Goal: Task Accomplishment & Management: Manage account settings

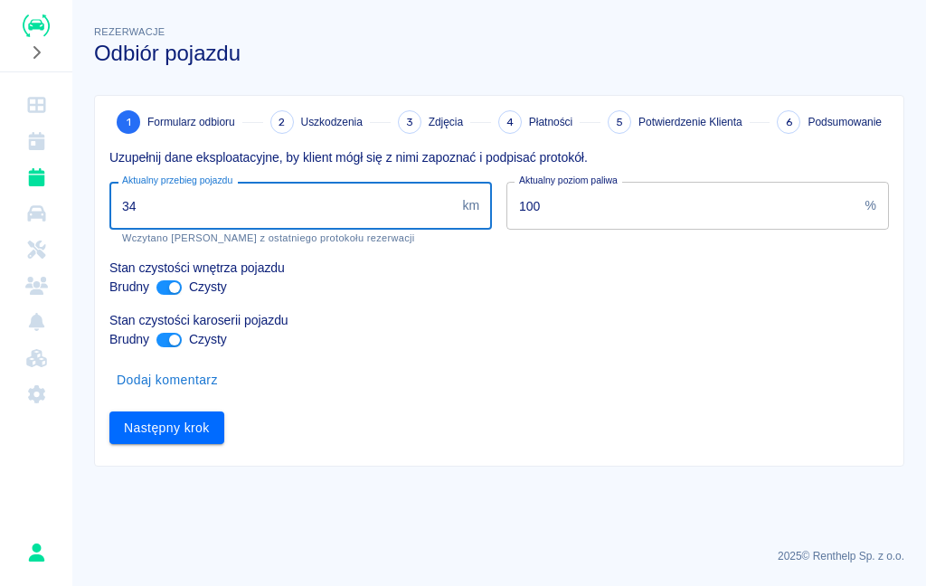
type input "3"
type input "345191"
click at [360, 66] on div "Rezerwacje Odbiór pojazdu 1 Formularz odbioru 2 Uszkodzenia 3 Zdjęcia 4 Płatnoś…" at bounding box center [498, 236] width 853 height 459
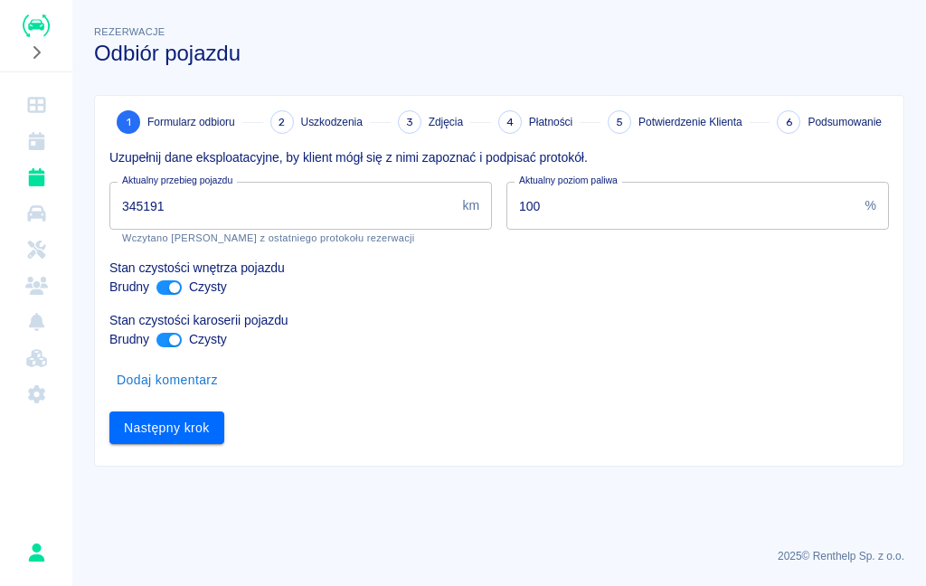
click at [165, 433] on button "Następny krok" at bounding box center [166, 427] width 115 height 33
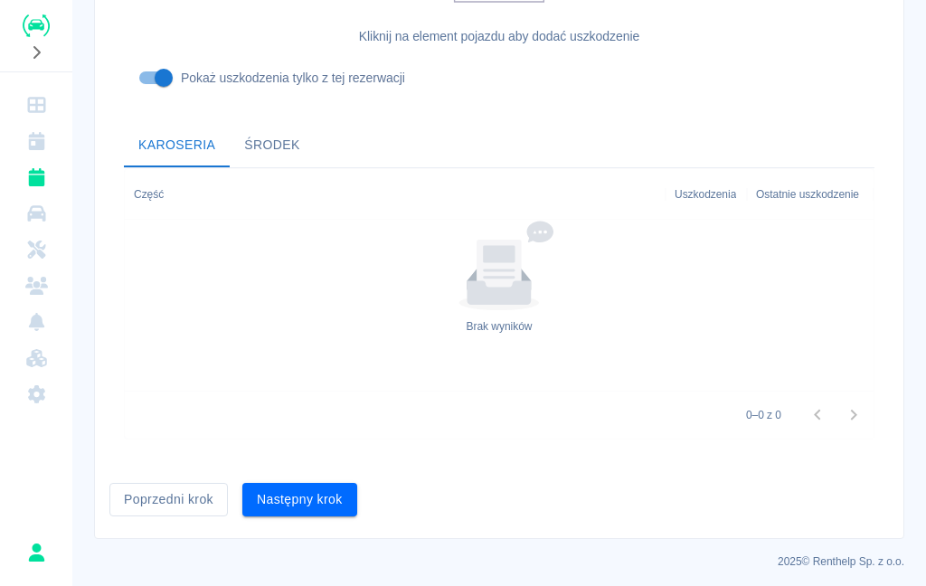
scroll to position [585, 0]
click at [305, 492] on button "Następny krok" at bounding box center [299, 500] width 115 height 33
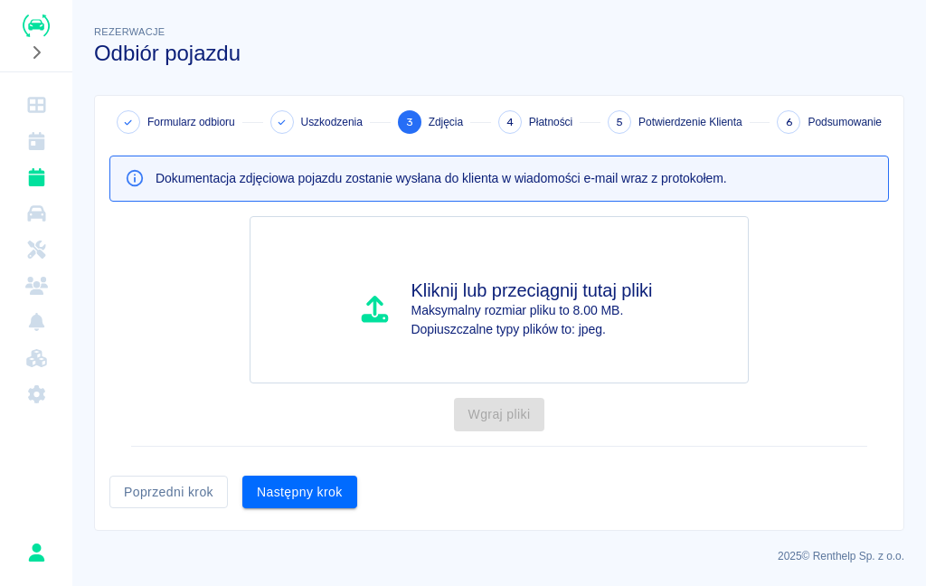
scroll to position [0, 0]
click at [456, 287] on h4 "Kliknij lub przeciągnij tutaj pliki" at bounding box center [531, 290] width 241 height 22
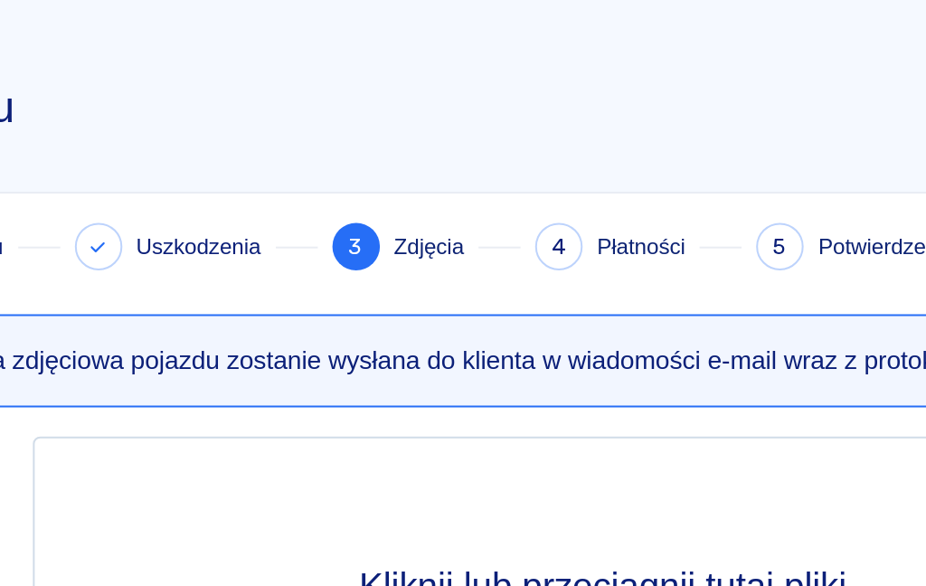
type input "C:\fakepath\IMG_6281.jpeg"
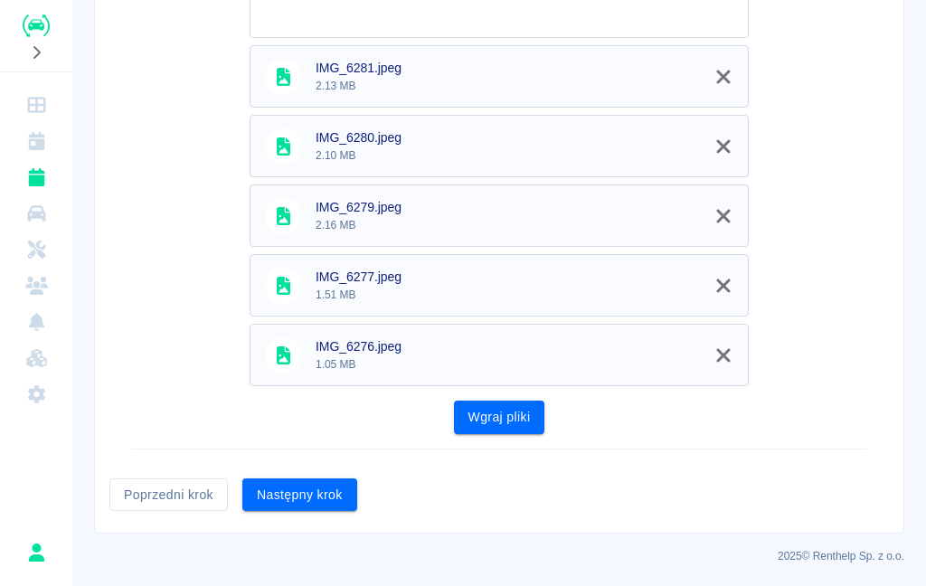
scroll to position [344, 0]
click at [507, 401] on button "Wgraj pliki" at bounding box center [499, 417] width 91 height 33
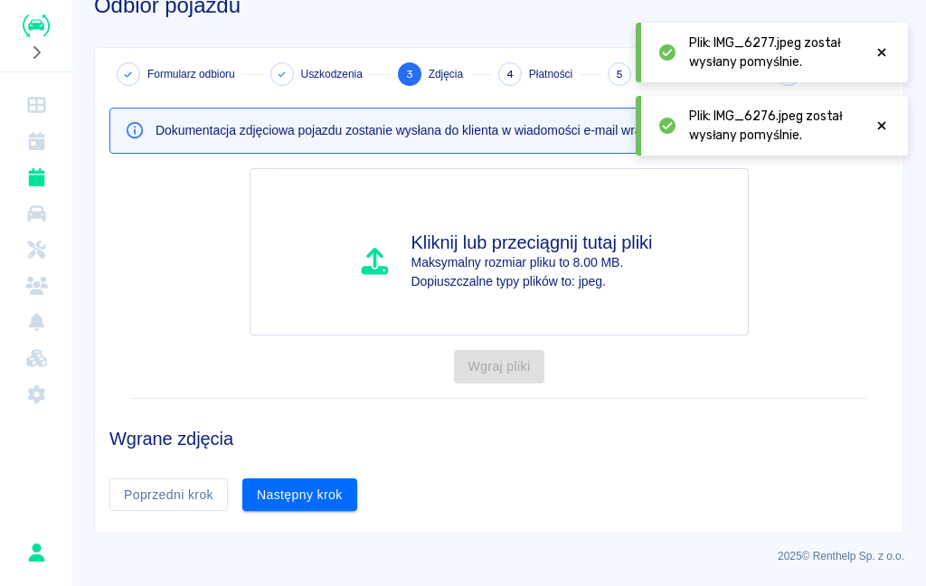
scroll to position [161, 0]
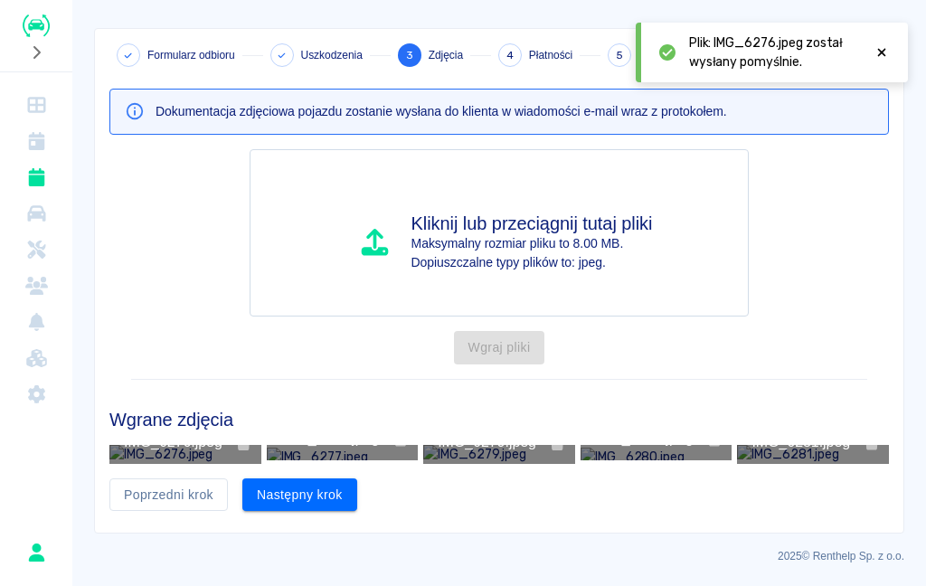
click at [306, 489] on button "Następny krok" at bounding box center [299, 494] width 115 height 33
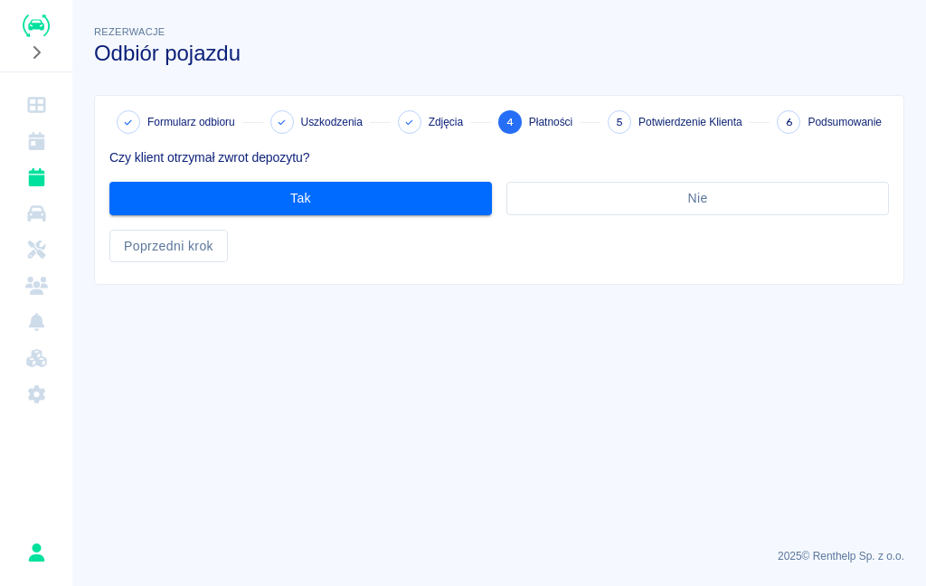
scroll to position [0, 0]
click at [343, 191] on button "Tak" at bounding box center [300, 198] width 382 height 33
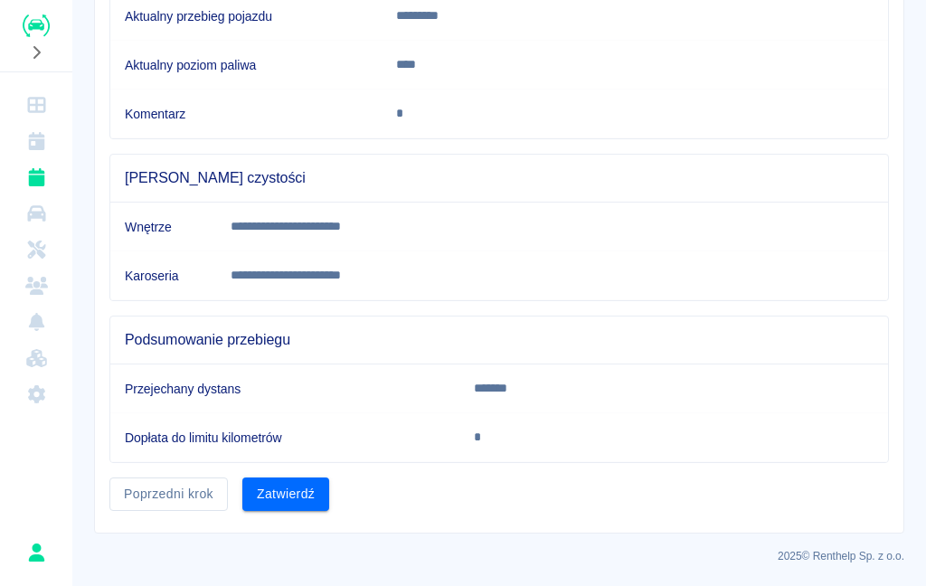
scroll to position [384, 0]
click at [288, 500] on button "Zatwierdź" at bounding box center [285, 494] width 87 height 33
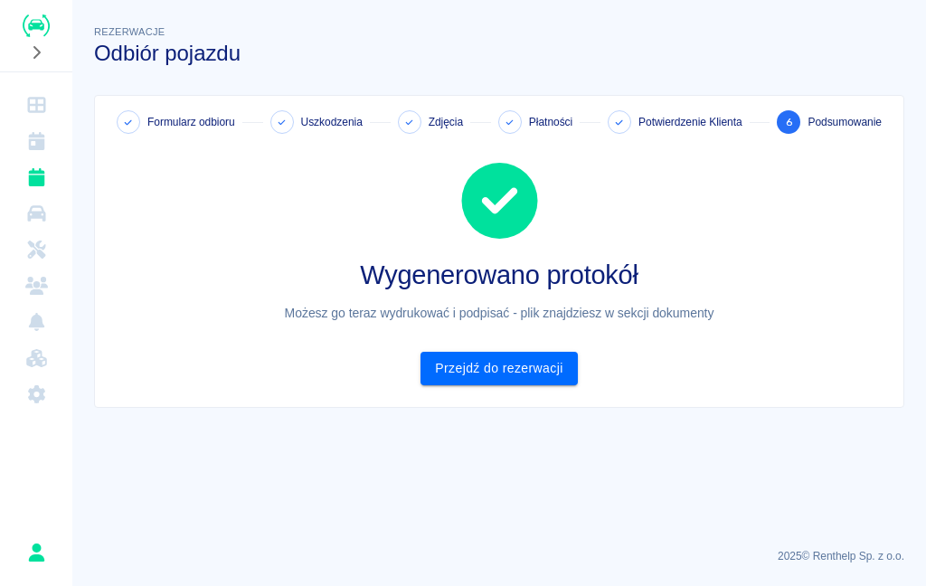
scroll to position [0, 0]
click at [465, 373] on link "Przejdź do rezerwacji" at bounding box center [498, 368] width 156 height 33
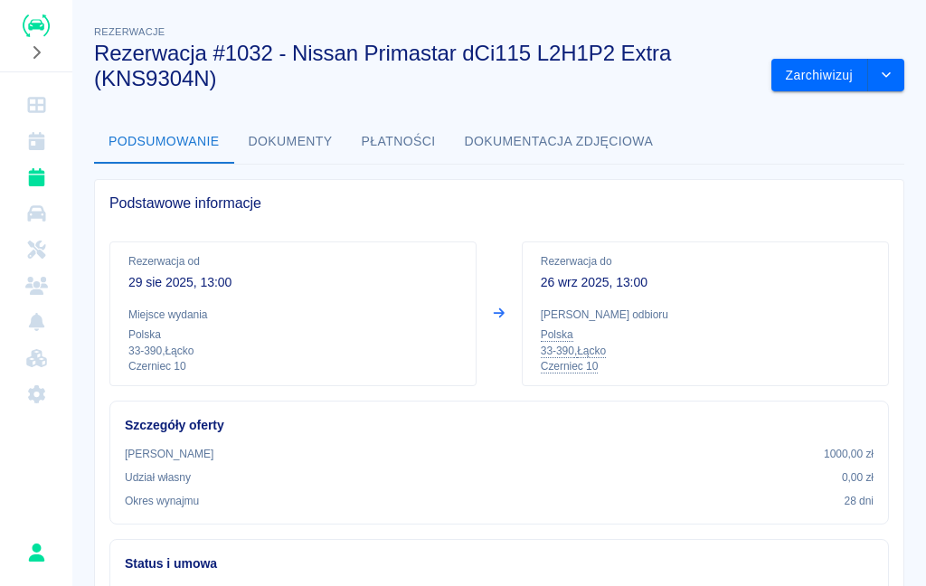
scroll to position [-1, 0]
click at [817, 63] on button "Zarchiwizuj" at bounding box center [819, 75] width 97 height 33
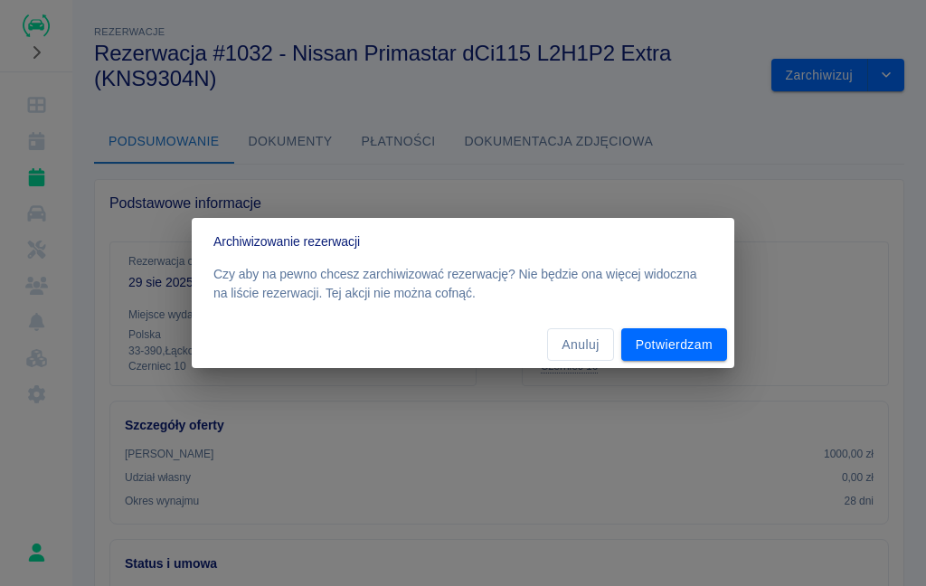
scroll to position [0, 0]
click at [675, 346] on button "Potwierdzam" at bounding box center [674, 344] width 106 height 33
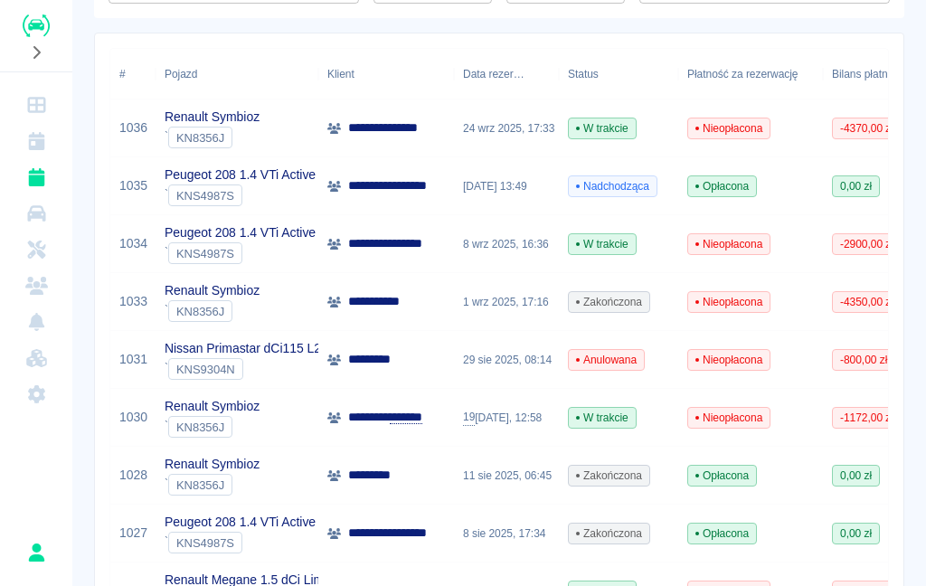
click at [221, 345] on p "Nissan Primastar dCi115 L2H1P2 Extra" at bounding box center [274, 348] width 221 height 19
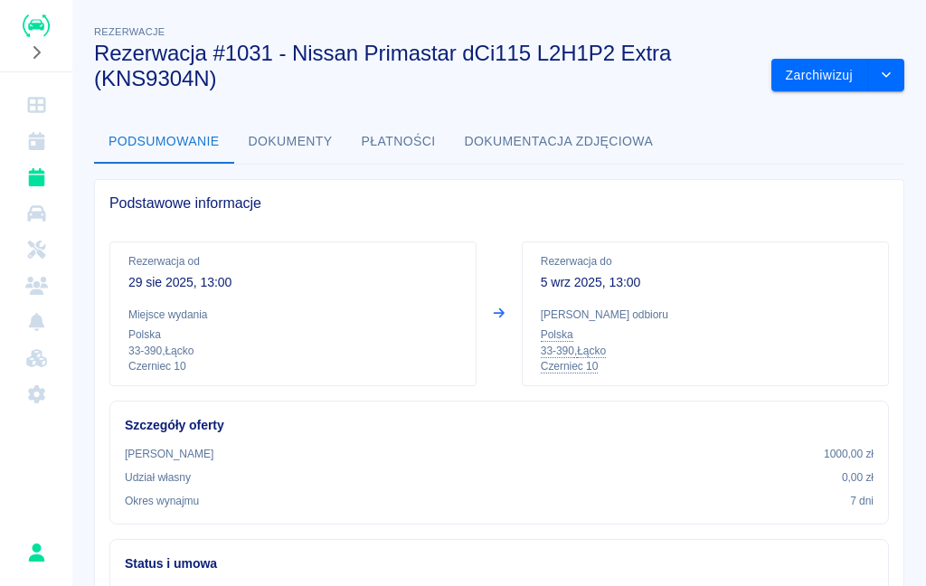
click at [901, 79] on button "drop-down" at bounding box center [886, 75] width 36 height 33
click at [803, 106] on li "Oznacz jako opłacona" at bounding box center [837, 114] width 153 height 30
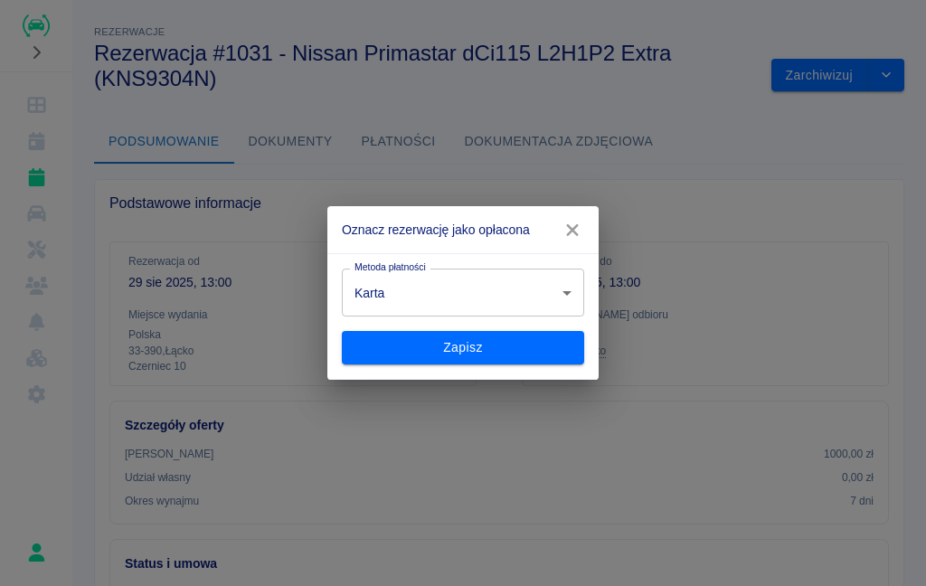
click at [579, 233] on icon "button" at bounding box center [571, 230] width 23 height 19
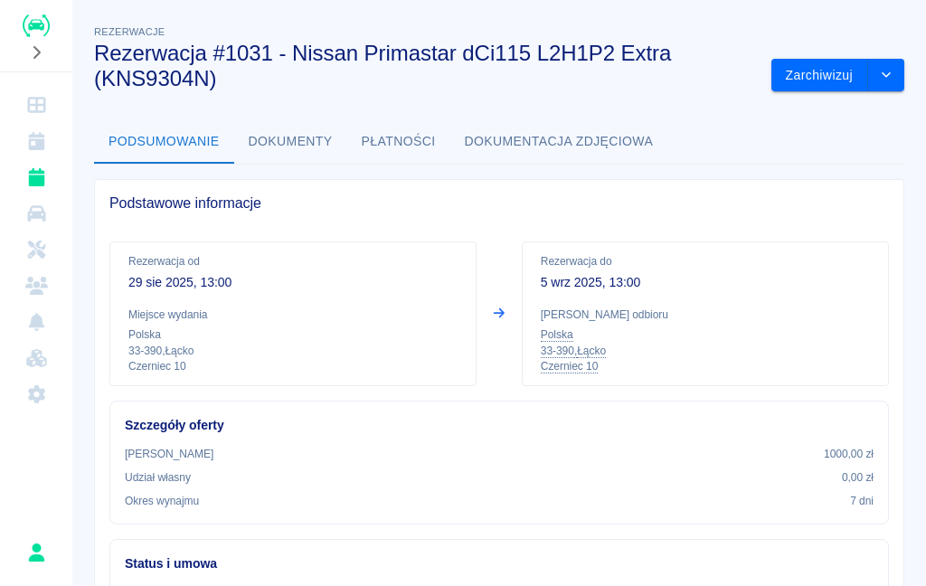
click at [903, 74] on button "drop-down" at bounding box center [886, 75] width 36 height 33
click at [767, 221] on div "Podstawowe informacje" at bounding box center [499, 203] width 808 height 47
click at [285, 144] on button "Dokumenty" at bounding box center [290, 141] width 113 height 43
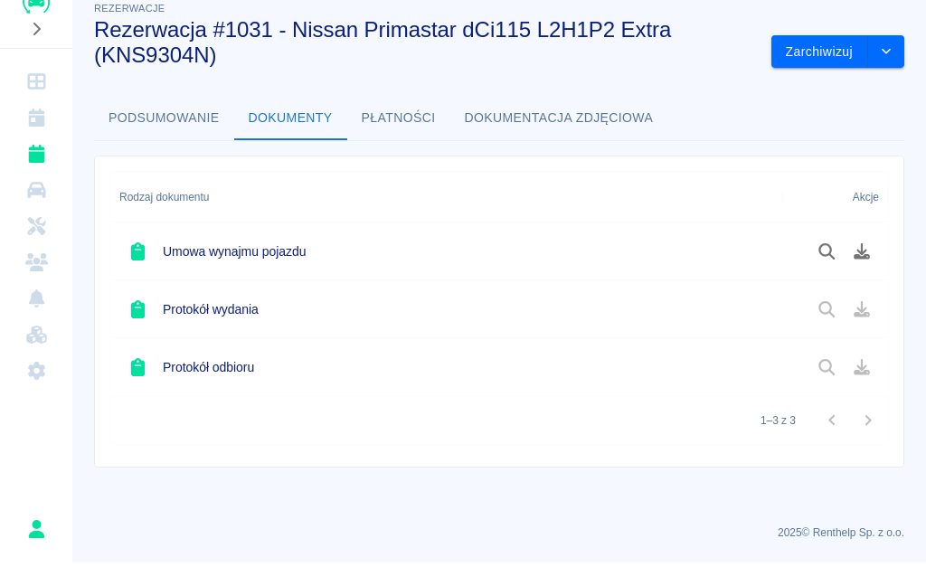
click at [393, 121] on button "Płatności" at bounding box center [398, 141] width 103 height 43
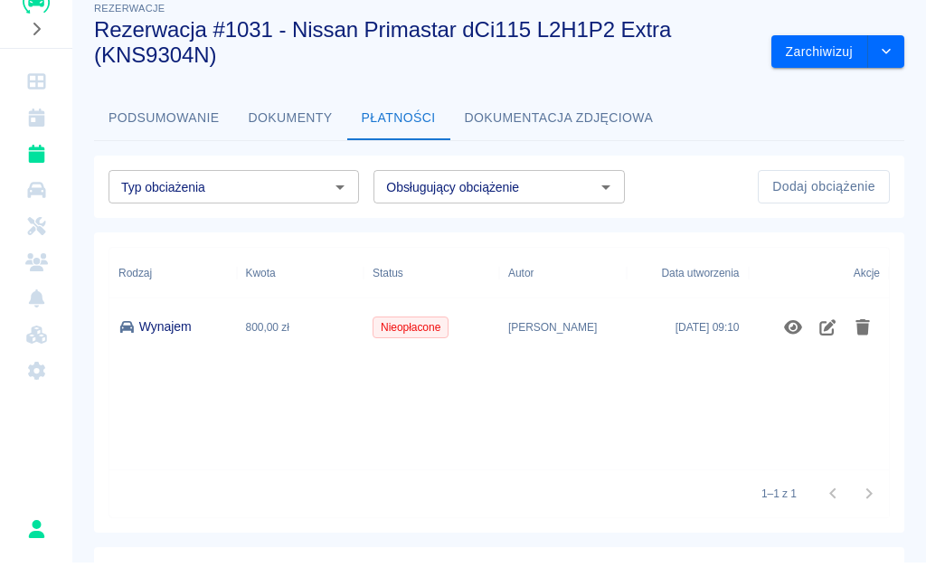
click at [532, 93] on div "**********" at bounding box center [498, 475] width 853 height 936
click at [529, 120] on button "Dokumentacja zdjęciowa" at bounding box center [559, 141] width 218 height 43
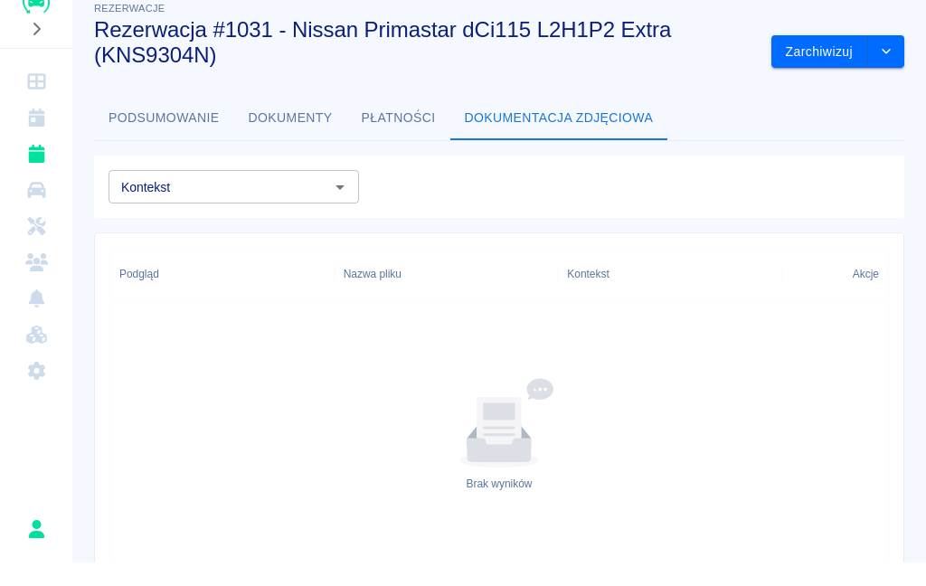
click at [274, 124] on button "Dokumenty" at bounding box center [290, 141] width 113 height 43
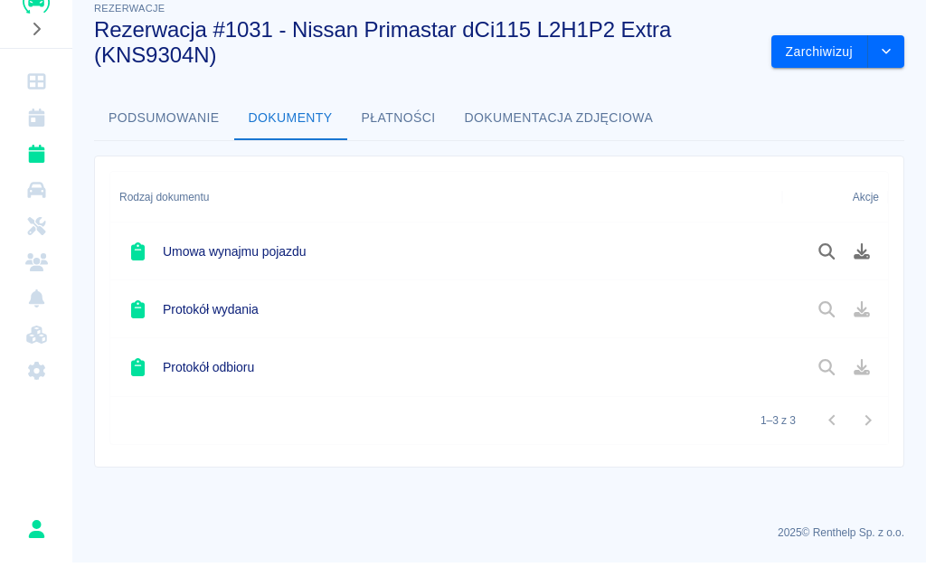
click at [183, 324] on h6 "Protokół wydania" at bounding box center [211, 333] width 96 height 18
click at [142, 324] on icon at bounding box center [138, 333] width 14 height 18
click at [201, 324] on h6 "Protokół wydania" at bounding box center [211, 333] width 96 height 18
click at [179, 324] on h6 "Protokół wydania" at bounding box center [211, 333] width 96 height 18
click at [185, 266] on h6 "Umowa wynajmu pojazdu" at bounding box center [234, 275] width 143 height 18
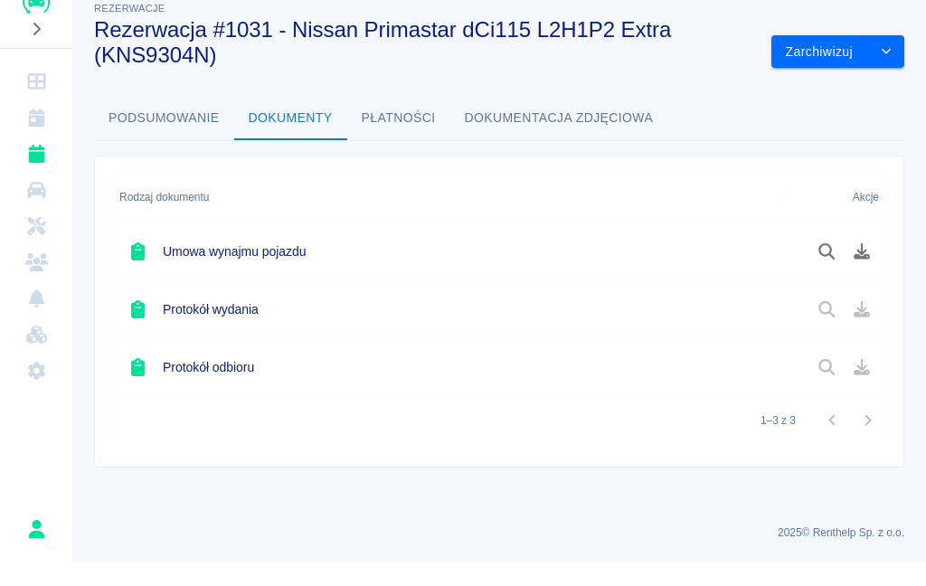
click at [206, 266] on h6 "Umowa wynajmu pojazdu" at bounding box center [234, 275] width 143 height 18
click at [133, 266] on icon at bounding box center [138, 275] width 14 height 18
click at [237, 266] on h6 "Umowa wynajmu pojazdu" at bounding box center [234, 275] width 143 height 18
click at [236, 266] on h6 "Umowa wynajmu pojazdu" at bounding box center [234, 275] width 143 height 18
click at [839, 259] on button "Podgląd dokumentu" at bounding box center [826, 274] width 35 height 31
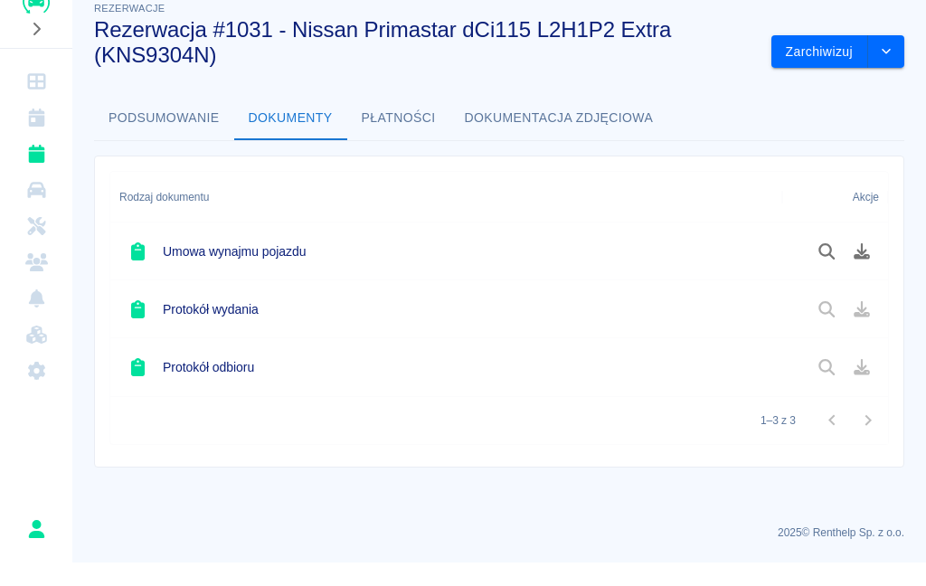
click at [176, 324] on h6 "Protokół wydania" at bounding box center [211, 333] width 96 height 18
click at [164, 324] on h6 "Protokół wydania" at bounding box center [211, 333] width 96 height 18
click at [18, 195] on link "Flota" at bounding box center [36, 213] width 58 height 36
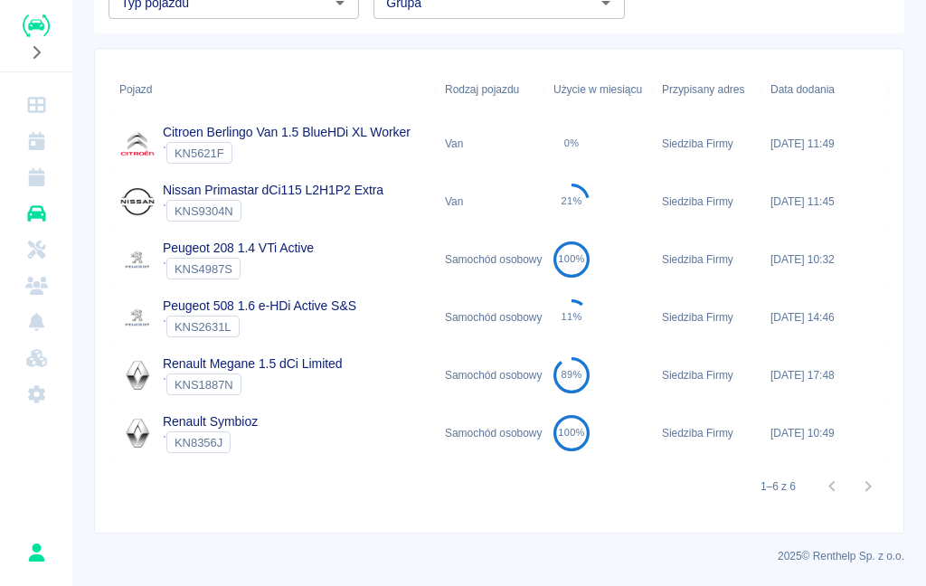
scroll to position [172, 0]
